Goal: Task Accomplishment & Management: Manage account settings

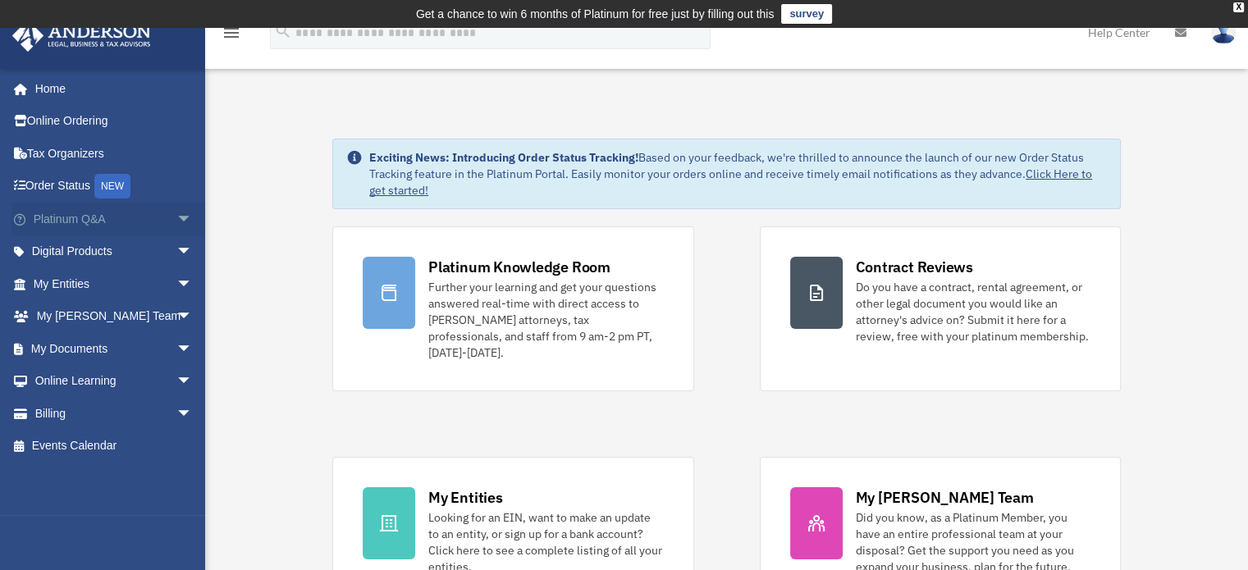
click at [176, 215] on span "arrow_drop_down" at bounding box center [192, 220] width 33 height 34
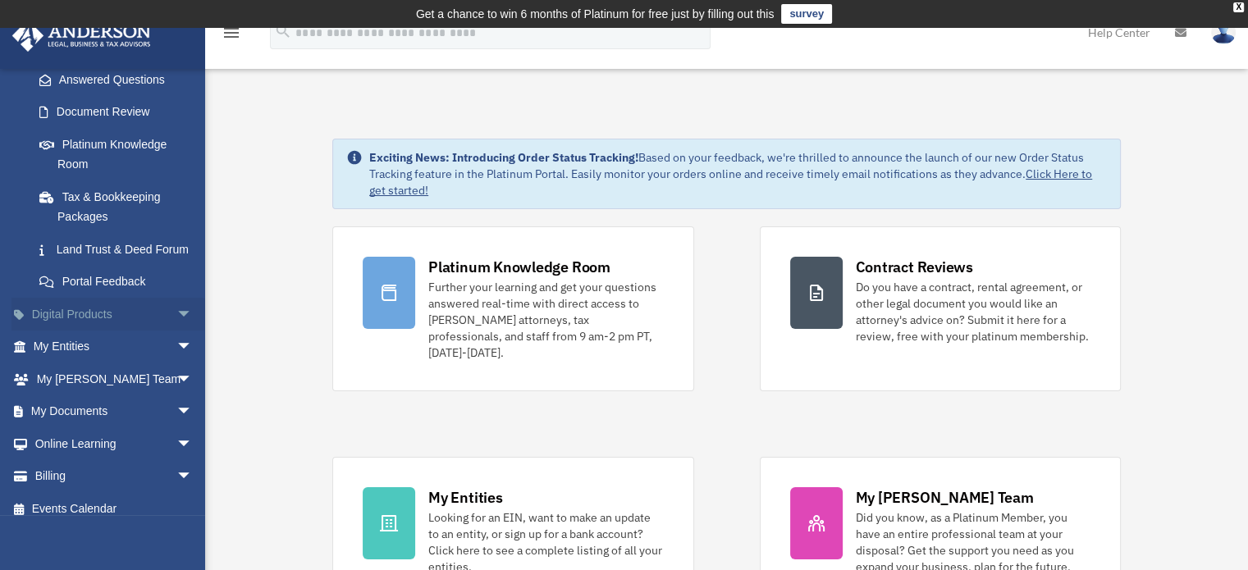
scroll to position [302, 0]
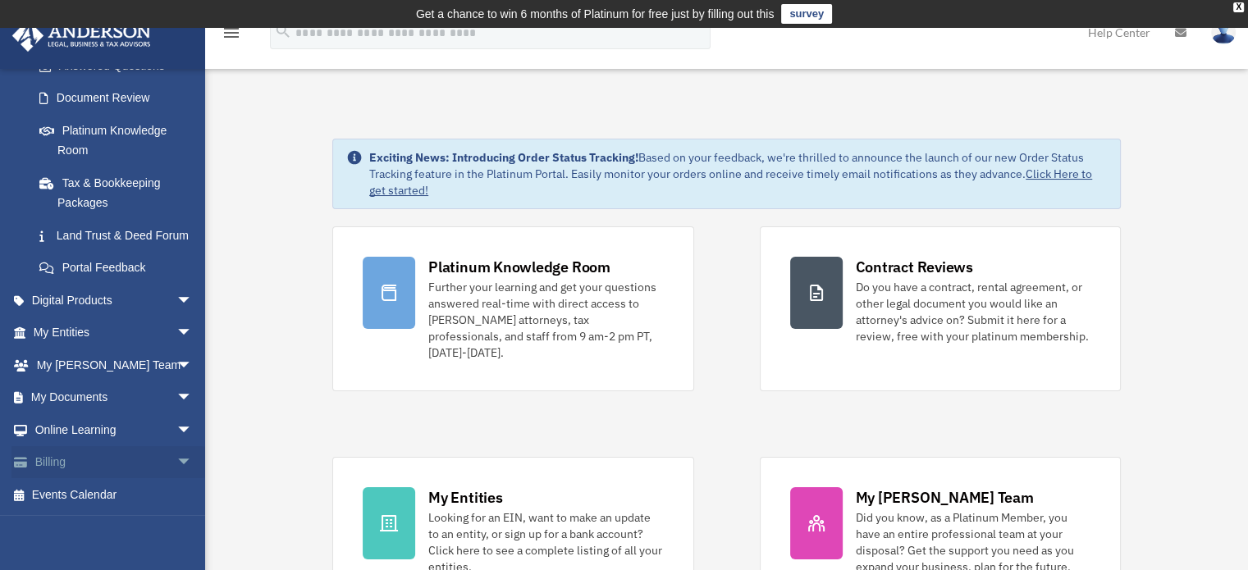
click at [133, 468] on link "Billing arrow_drop_down" at bounding box center [114, 462] width 206 height 33
click at [176, 462] on span "arrow_drop_down" at bounding box center [192, 463] width 33 height 34
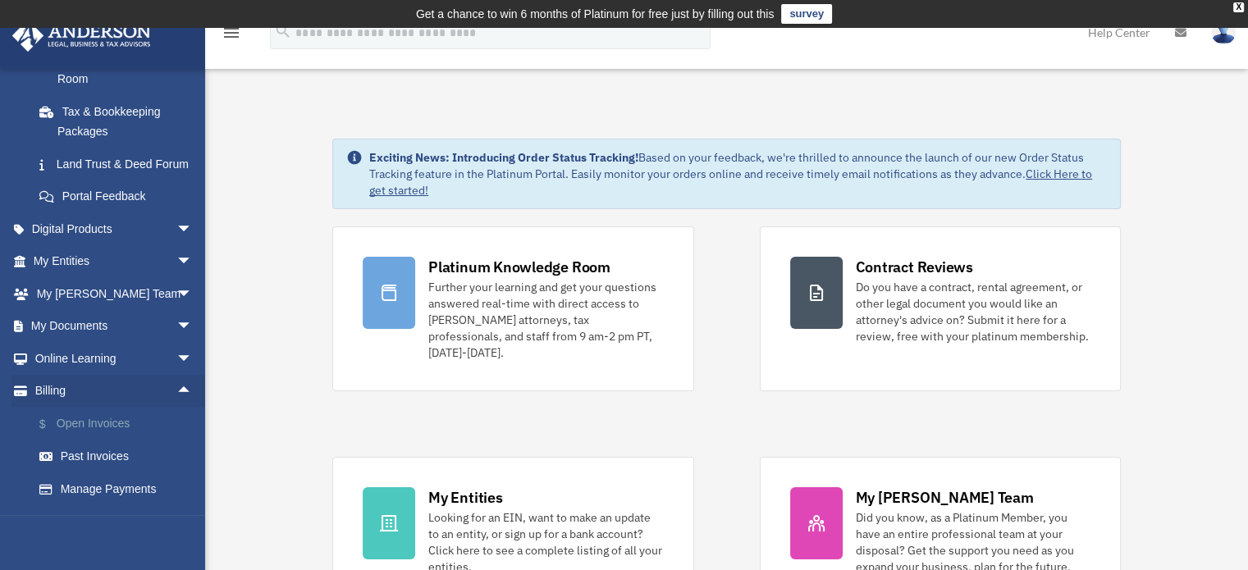
scroll to position [400, 0]
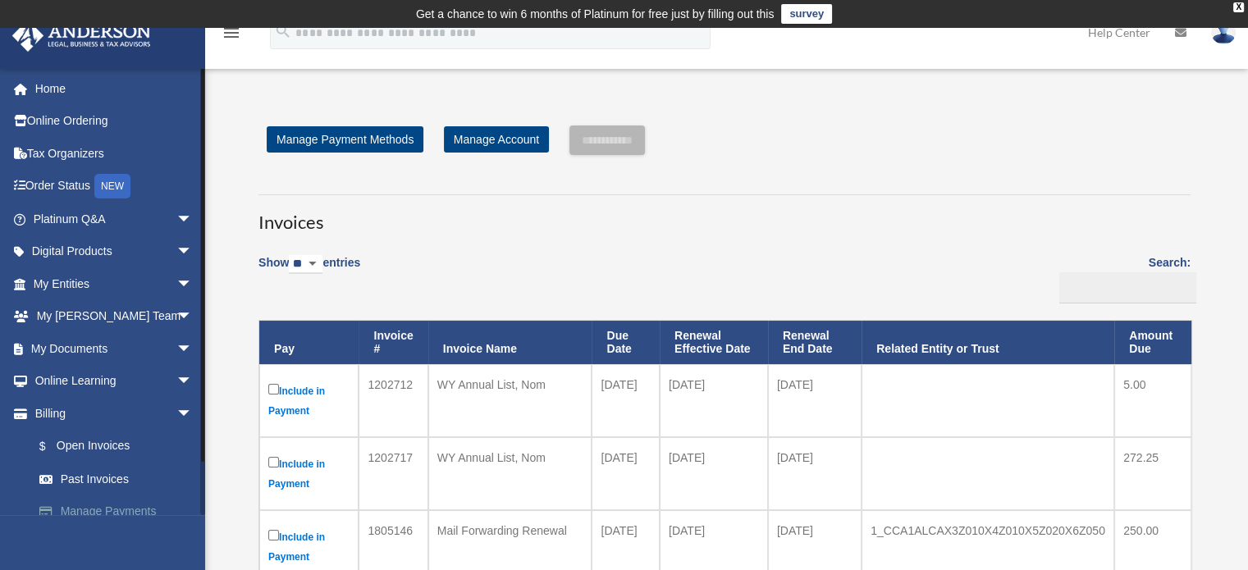
click at [141, 508] on link "Manage Payments" at bounding box center [120, 512] width 194 height 33
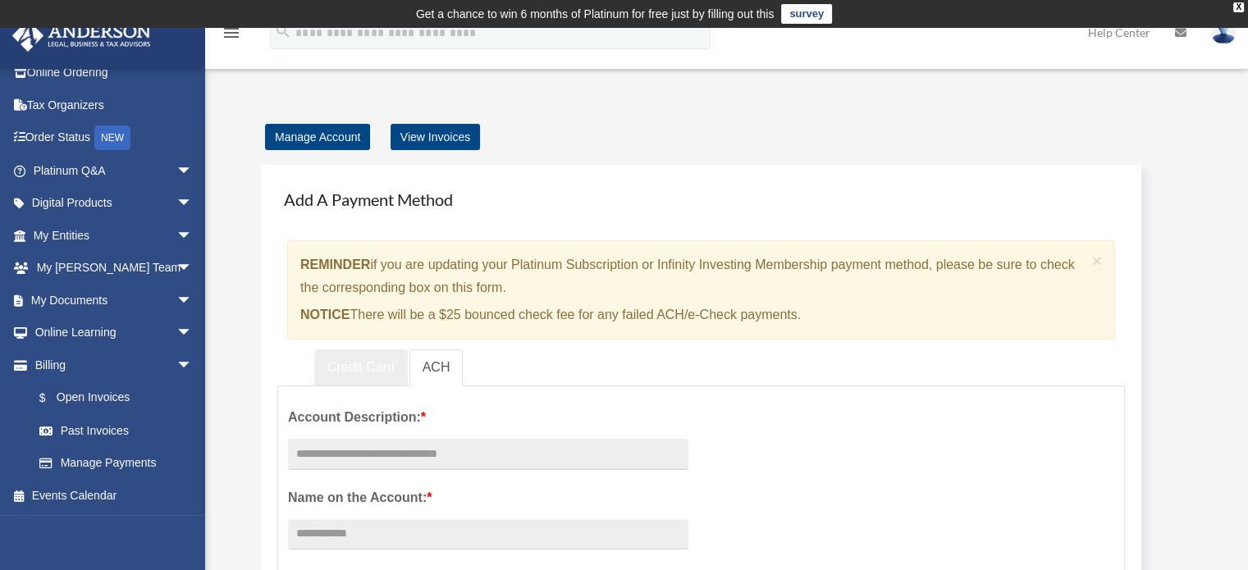
click at [374, 364] on link "Credit Card" at bounding box center [361, 368] width 94 height 37
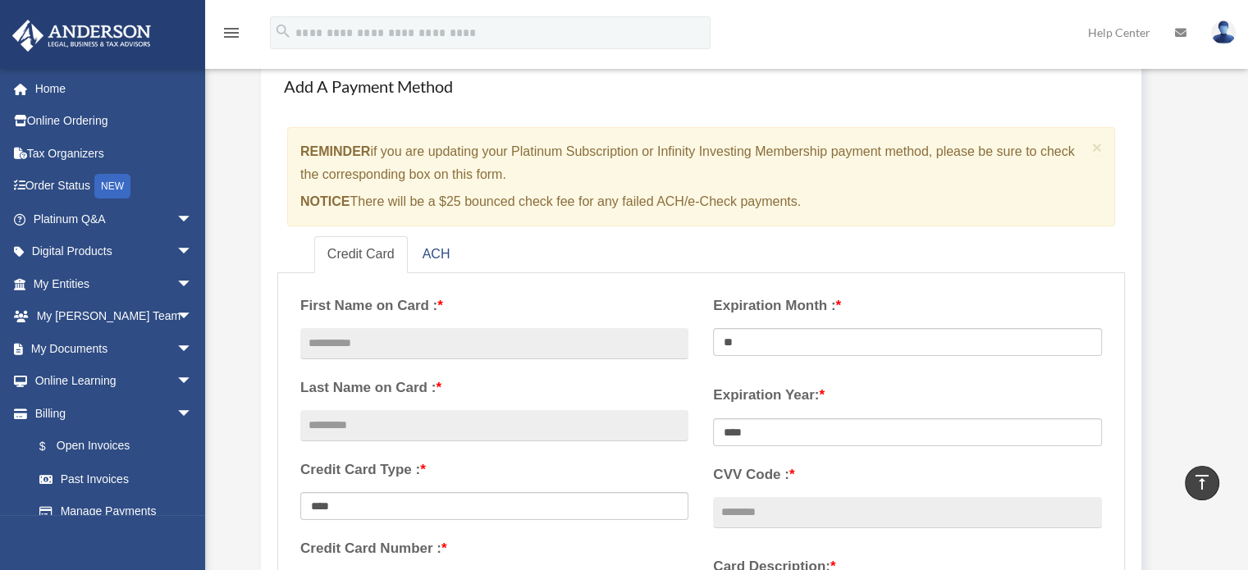
scroll to position [82, 0]
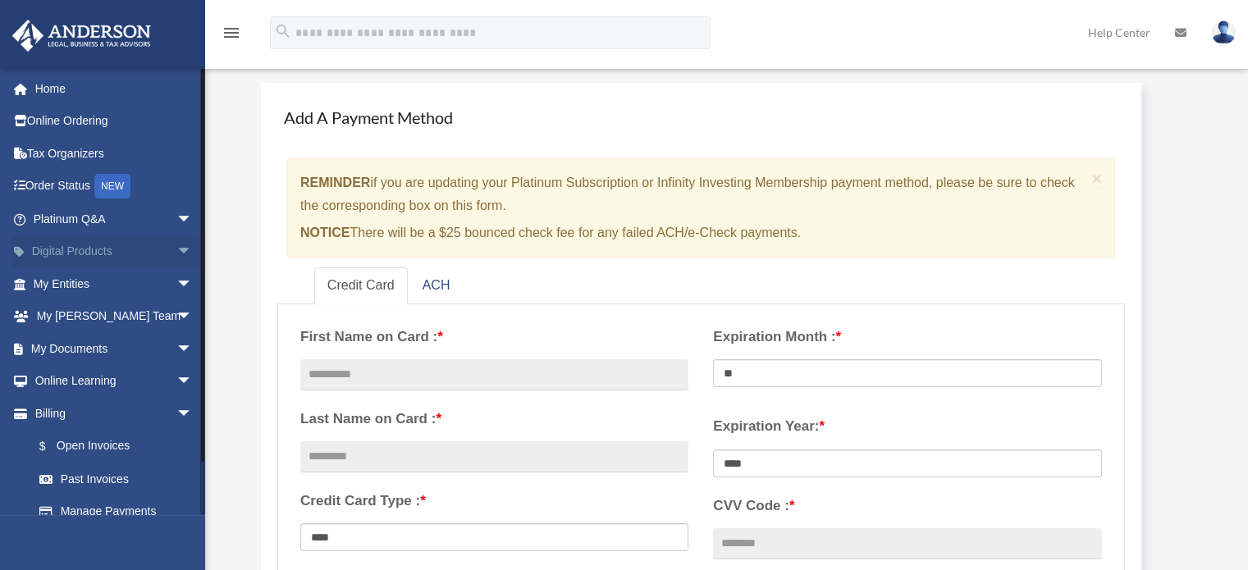
click at [138, 244] on link "Digital Products arrow_drop_down" at bounding box center [114, 251] width 206 height 33
click at [176, 252] on span "arrow_drop_down" at bounding box center [192, 252] width 33 height 34
